Goal: Check status: Check status

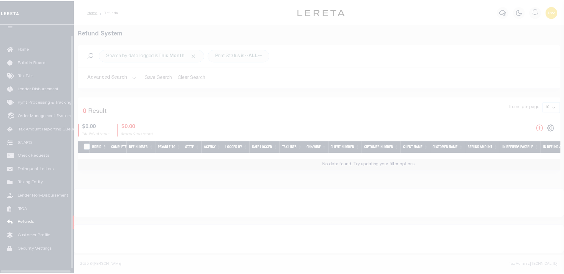
scroll to position [16, 0]
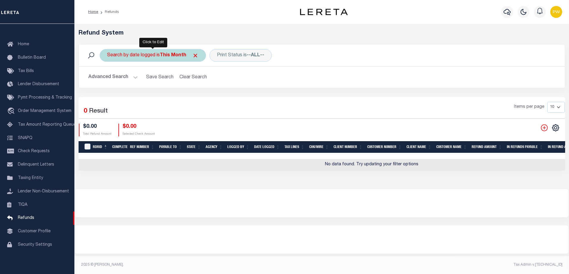
click at [187, 55] on div "Search by date logged is This Month" at bounding box center [153, 55] width 106 height 12
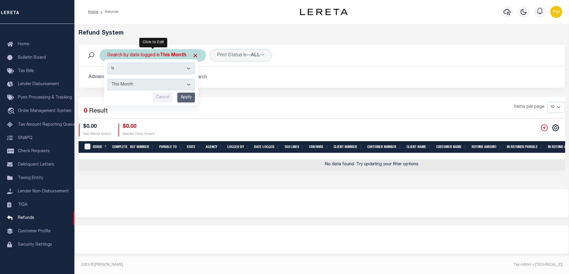
click at [187, 85] on select "This Month Last Month Last Three Months This Year Last Year" at bounding box center [150, 84] width 87 height 11
select select "Last Month"
click at [107, 79] on select "This Month Last Month Last Three Months This Year Last Year" at bounding box center [150, 84] width 87 height 11
click at [186, 96] on input "Apply" at bounding box center [186, 97] width 18 height 10
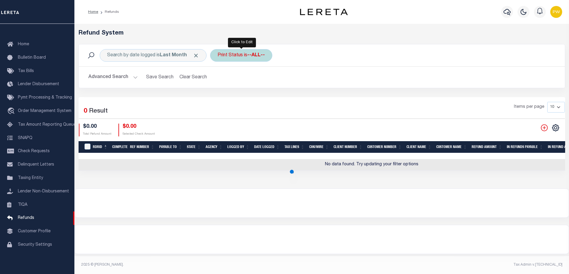
click at [234, 56] on div "Print Status is --ALL--" at bounding box center [241, 55] width 62 height 12
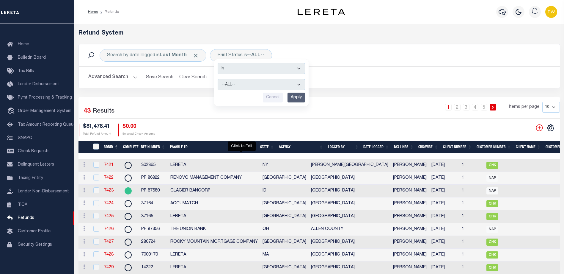
click at [295, 98] on input "Apply" at bounding box center [297, 97] width 18 height 10
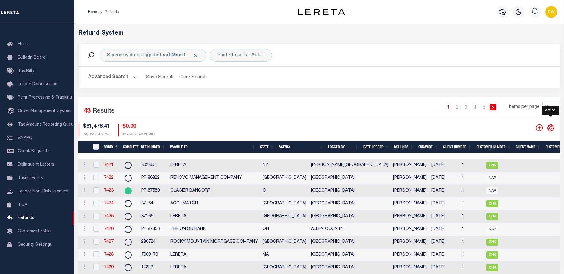
click at [549, 128] on icon "" at bounding box center [551, 128] width 8 height 8
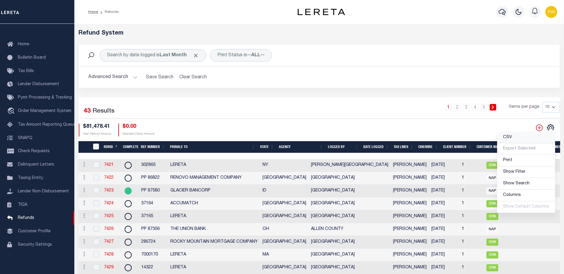
click at [509, 139] on span "CSV" at bounding box center [507, 137] width 9 height 4
